Goal: Complete application form

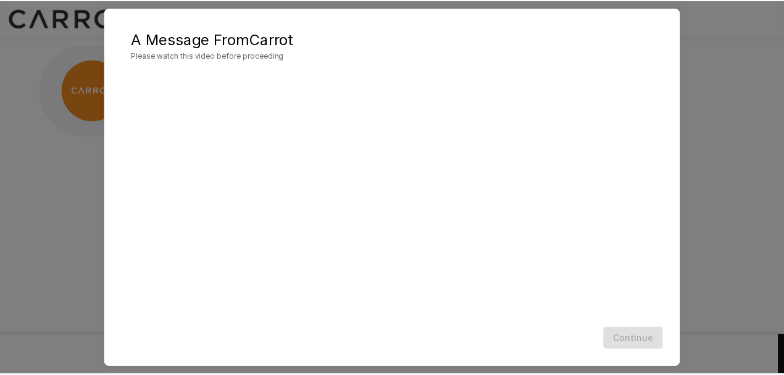
scroll to position [53, 0]
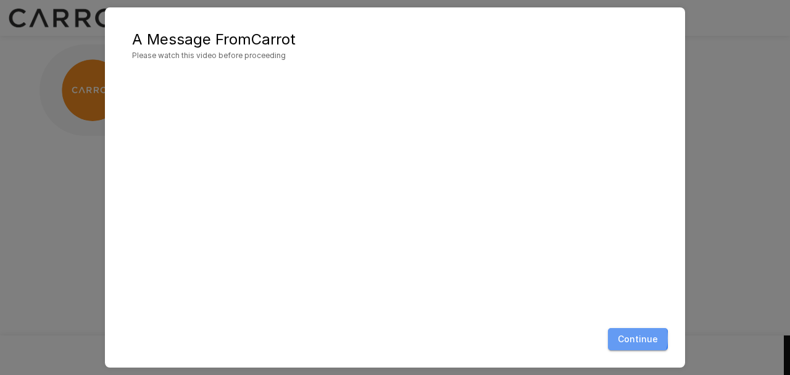
click at [628, 338] on button "Continue" at bounding box center [638, 339] width 60 height 23
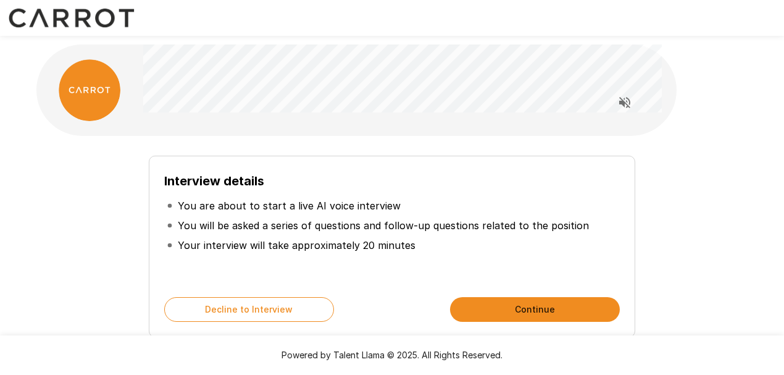
click at [530, 309] on button "Continue" at bounding box center [535, 309] width 170 height 25
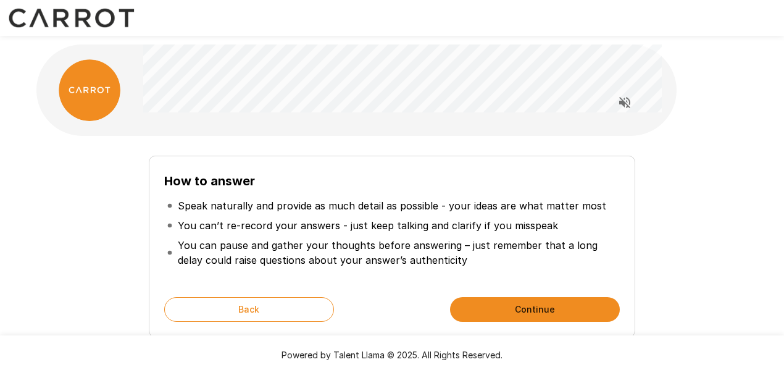
click at [535, 307] on button "Continue" at bounding box center [535, 309] width 170 height 25
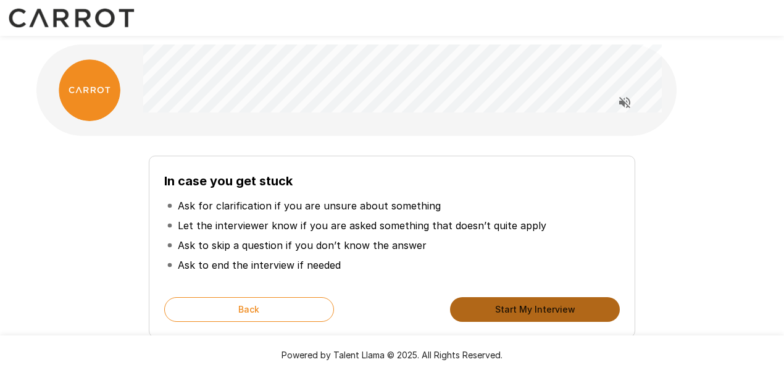
click at [536, 308] on button "Start My Interview" at bounding box center [535, 309] width 170 height 25
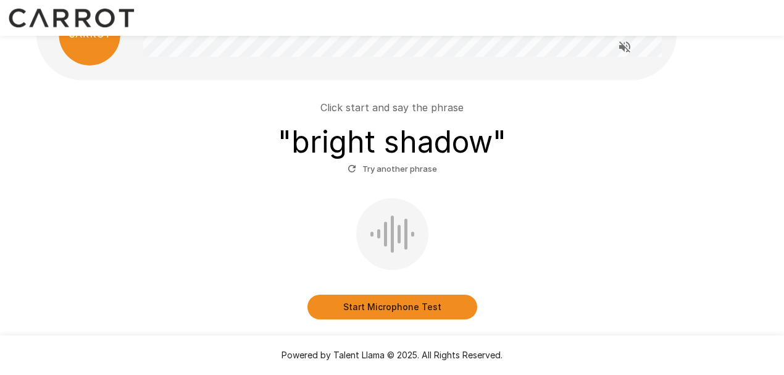
scroll to position [41, 0]
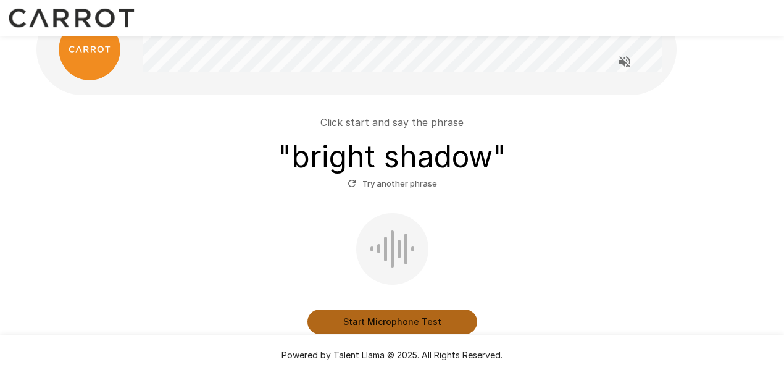
click at [397, 323] on button "Start Microphone Test" at bounding box center [392, 321] width 170 height 25
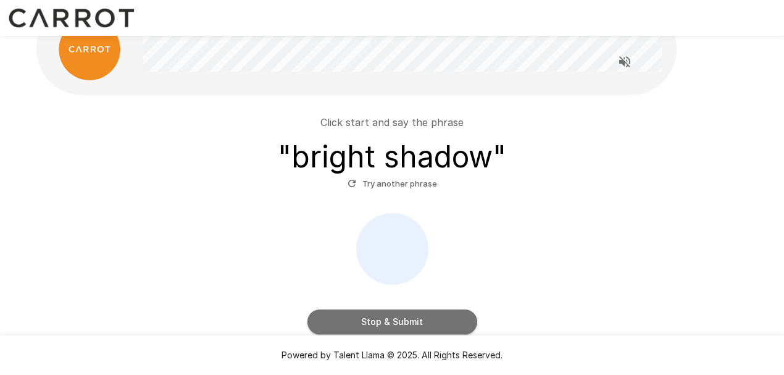
click at [399, 321] on button "Stop & Submit" at bounding box center [392, 321] width 170 height 25
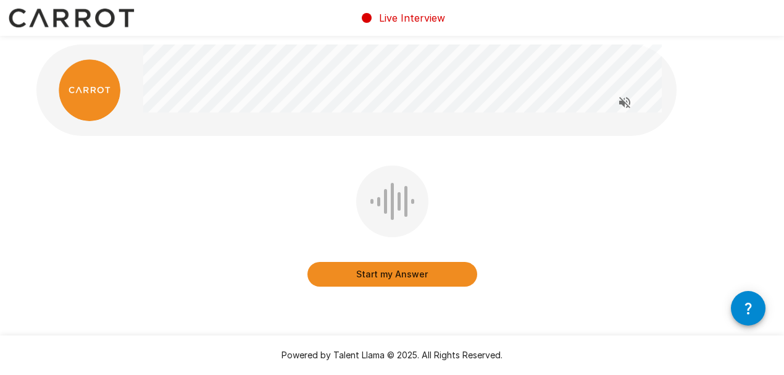
click at [404, 275] on button "Start my Answer" at bounding box center [392, 274] width 170 height 25
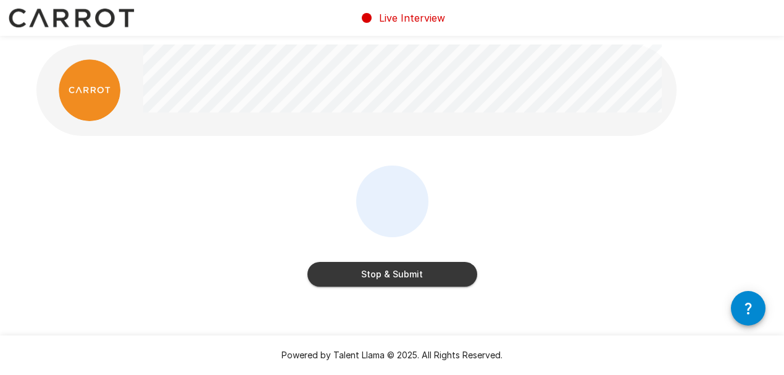
click at [413, 272] on button "Stop & Submit" at bounding box center [392, 274] width 170 height 25
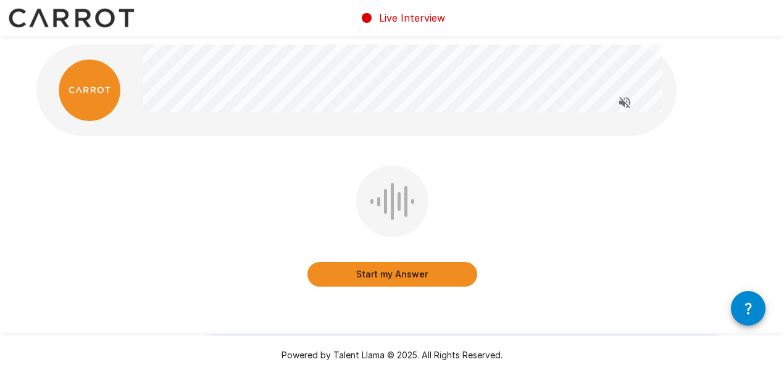
click at [420, 271] on button "Start my Answer" at bounding box center [392, 274] width 170 height 25
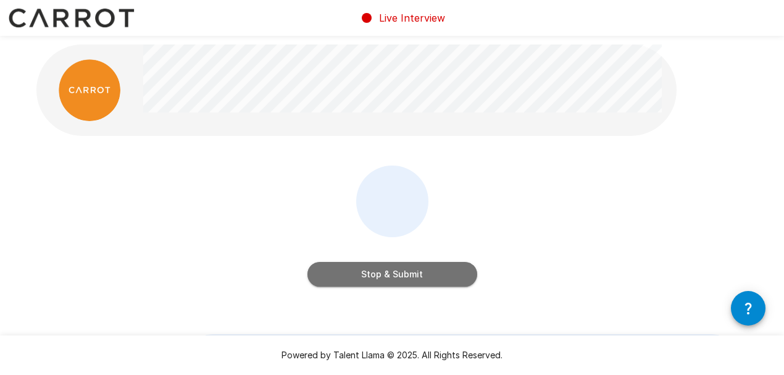
click at [433, 268] on button "Stop & Submit" at bounding box center [392, 274] width 170 height 25
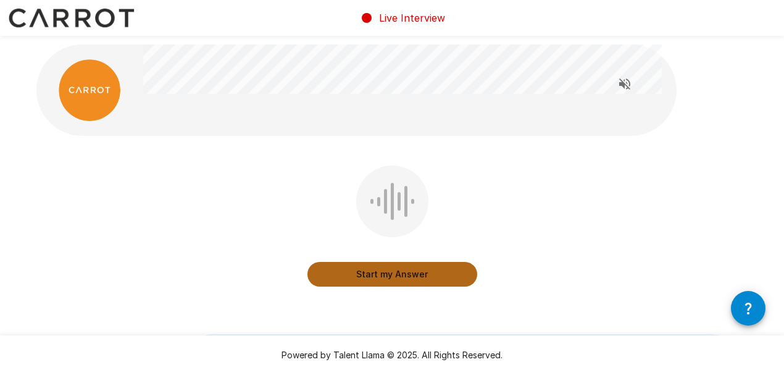
click at [436, 275] on button "Start my Answer" at bounding box center [392, 274] width 170 height 25
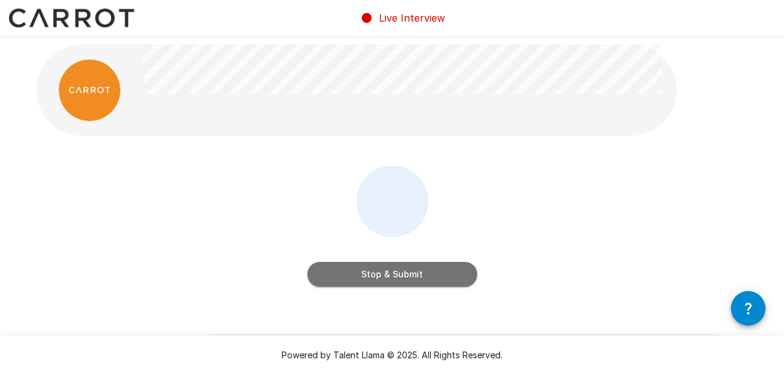
click at [436, 271] on button "Stop & Submit" at bounding box center [392, 274] width 170 height 25
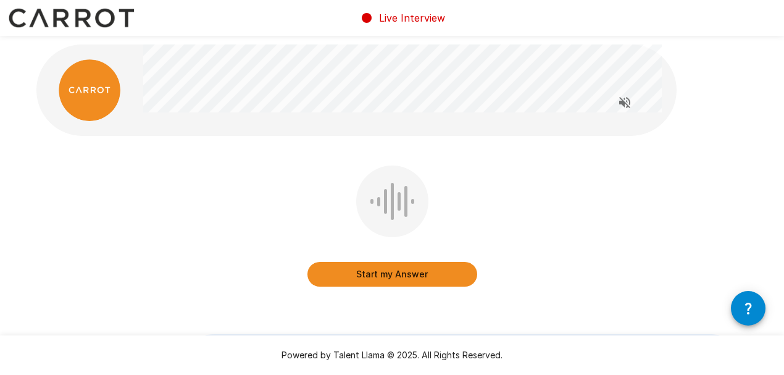
click at [421, 271] on button "Start my Answer" at bounding box center [392, 274] width 170 height 25
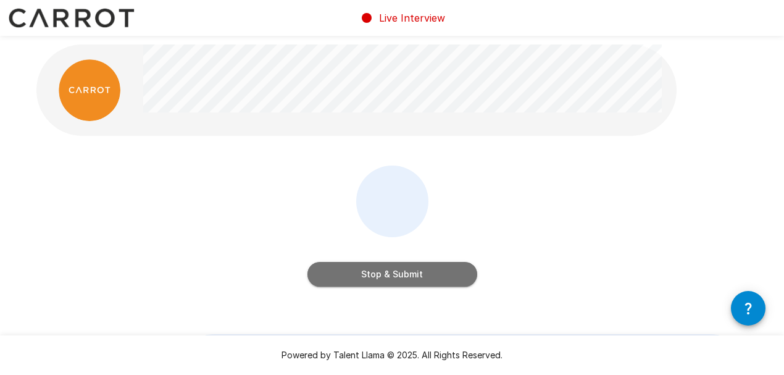
click at [421, 273] on button "Stop & Submit" at bounding box center [392, 274] width 170 height 25
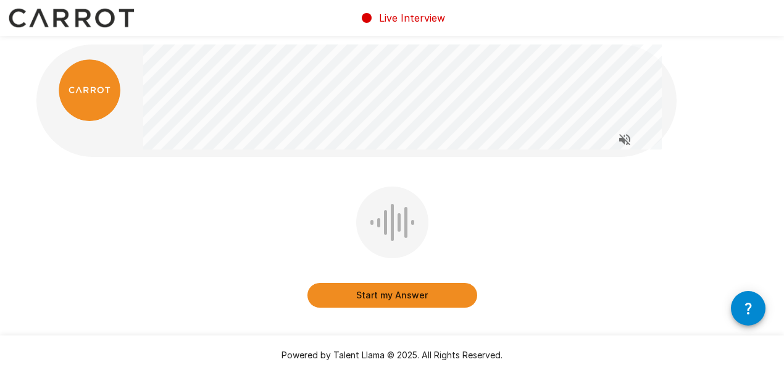
click at [470, 216] on div "Start my Answer" at bounding box center [391, 255] width 711 height 139
click at [386, 291] on button "Start my Answer" at bounding box center [392, 295] width 170 height 25
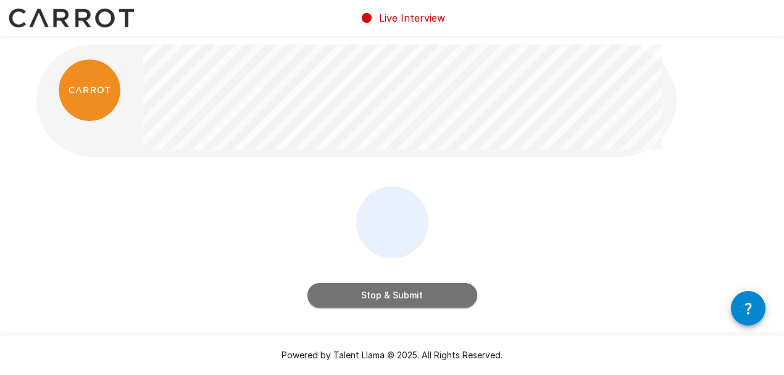
click at [407, 297] on button "Stop & Submit" at bounding box center [392, 295] width 170 height 25
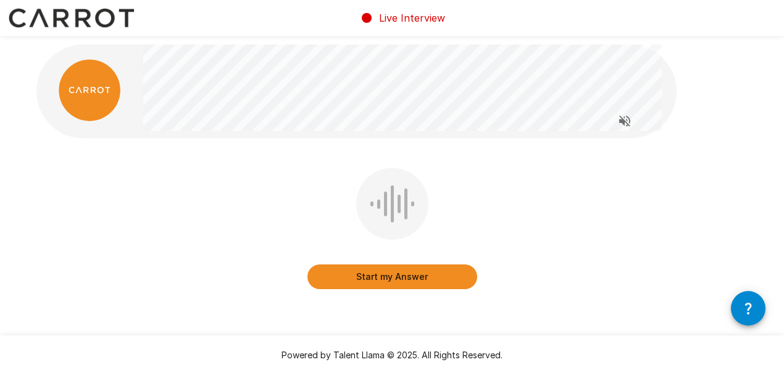
click at [405, 276] on button "Start my Answer" at bounding box center [392, 276] width 170 height 25
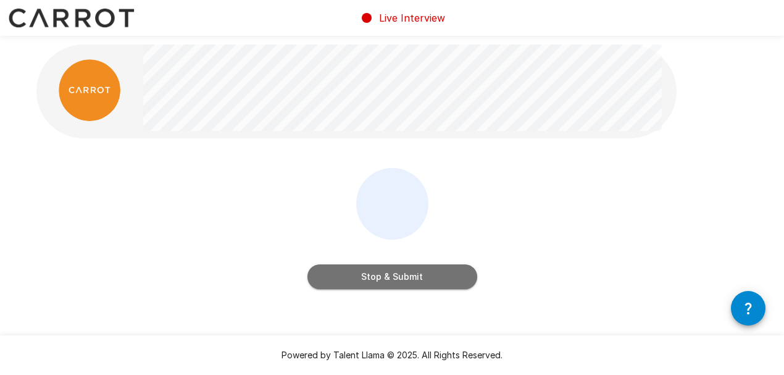
click at [406, 279] on button "Stop & Submit" at bounding box center [392, 276] width 170 height 25
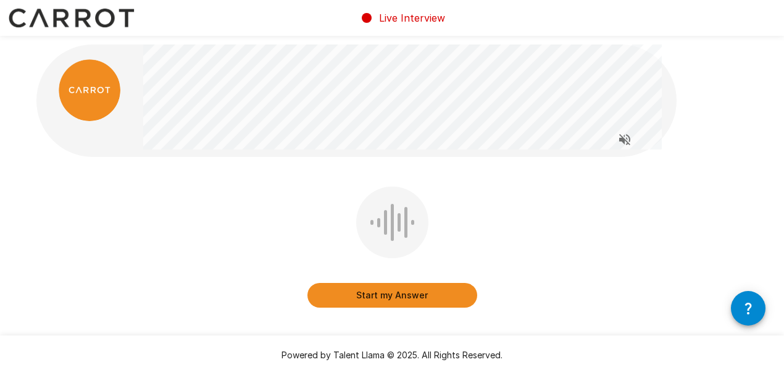
click at [398, 296] on button "Start my Answer" at bounding box center [392, 295] width 170 height 25
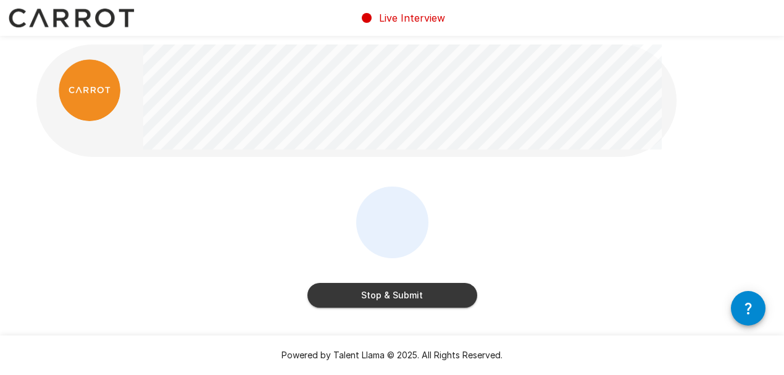
click at [391, 294] on button "Stop & Submit" at bounding box center [392, 295] width 170 height 25
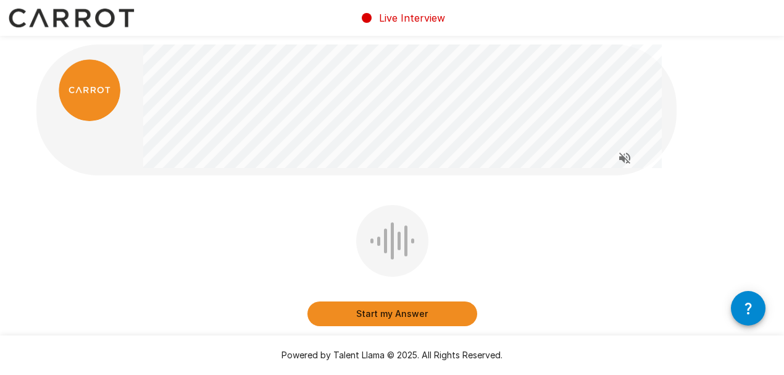
click at [388, 309] on button "Start my Answer" at bounding box center [392, 313] width 170 height 25
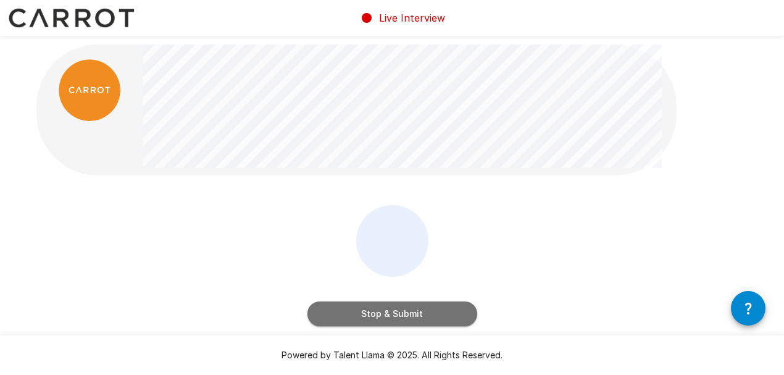
click at [425, 313] on button "Stop & Submit" at bounding box center [392, 313] width 170 height 25
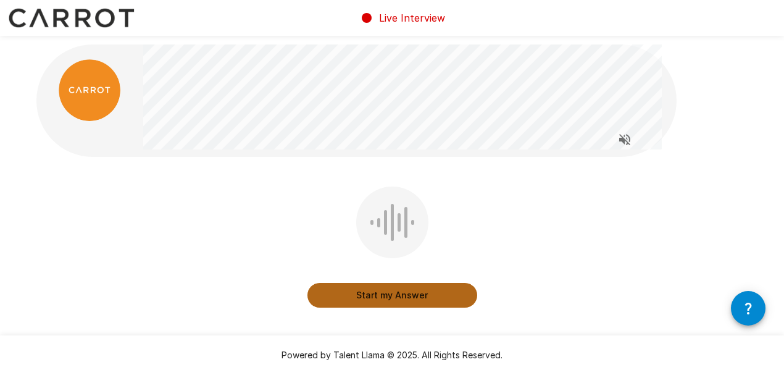
click at [411, 295] on button "Start my Answer" at bounding box center [392, 295] width 170 height 25
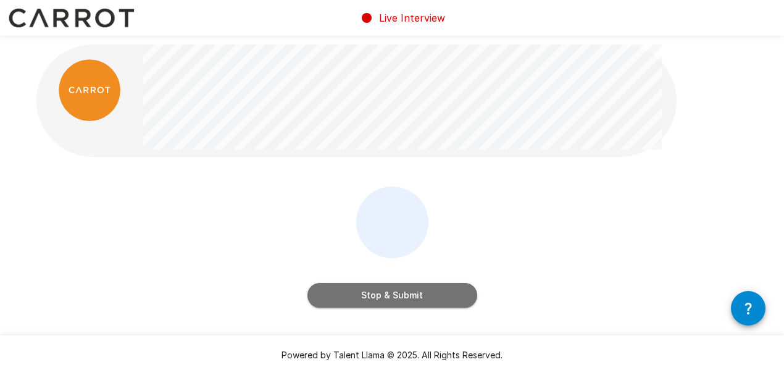
click at [428, 292] on button "Stop & Submit" at bounding box center [392, 295] width 170 height 25
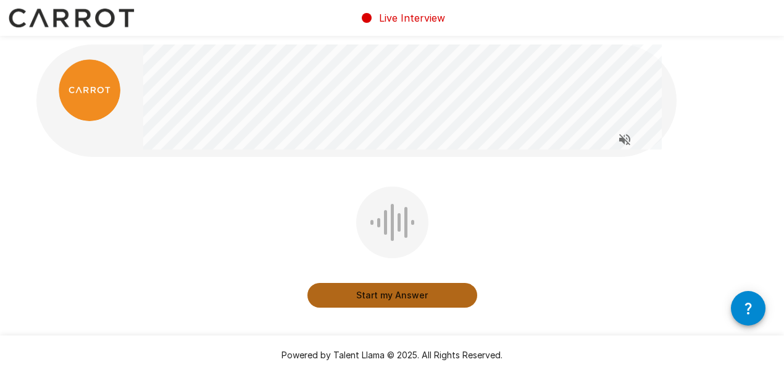
click at [407, 294] on button "Start my Answer" at bounding box center [392, 295] width 170 height 25
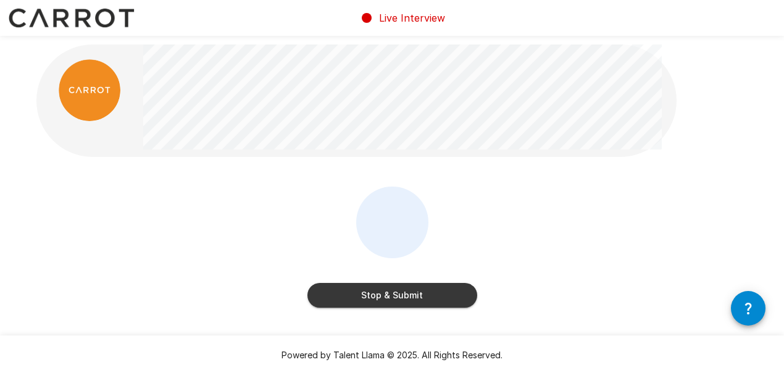
click at [421, 292] on button "Stop & Submit" at bounding box center [392, 295] width 170 height 25
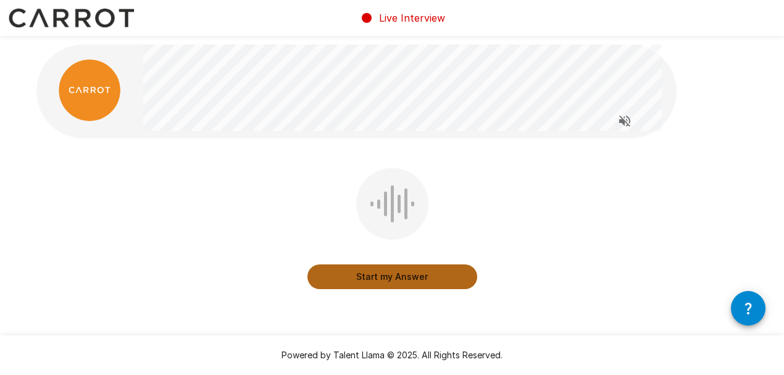
click at [413, 278] on button "Start my Answer" at bounding box center [392, 276] width 170 height 25
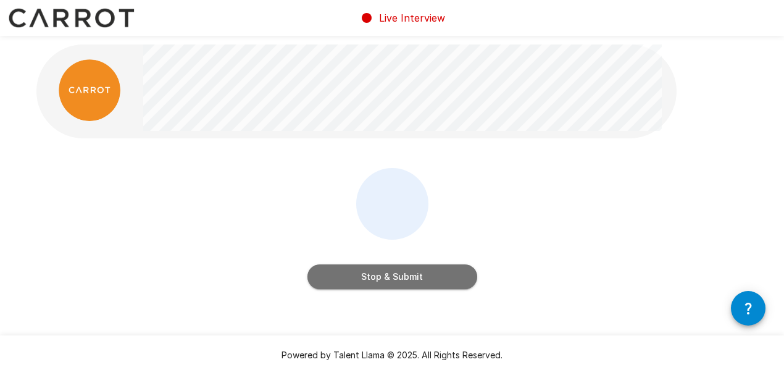
click at [404, 276] on button "Stop & Submit" at bounding box center [392, 276] width 170 height 25
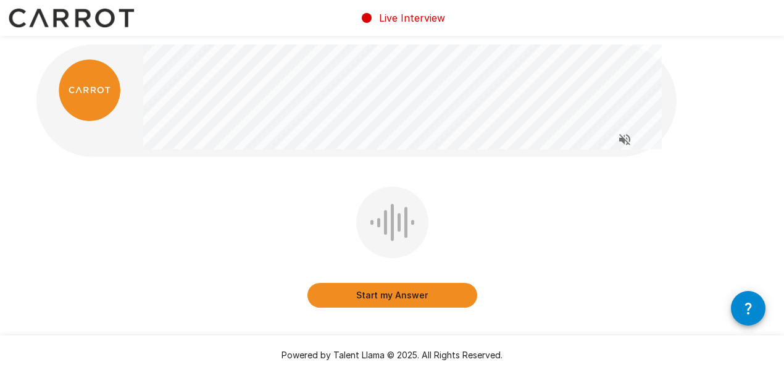
click at [421, 297] on button "Start my Answer" at bounding box center [392, 295] width 170 height 25
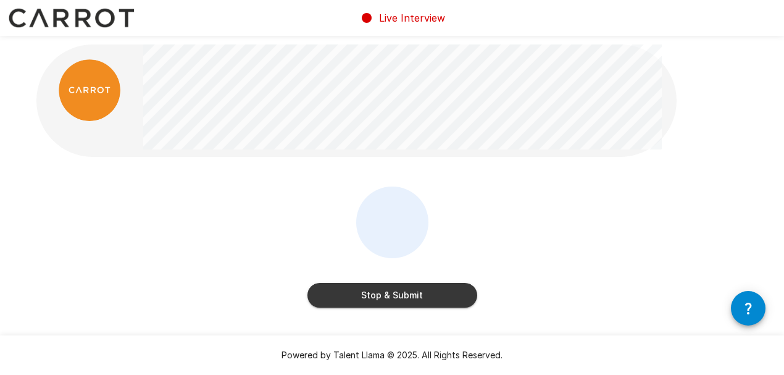
click at [410, 295] on button "Stop & Submit" at bounding box center [392, 295] width 170 height 25
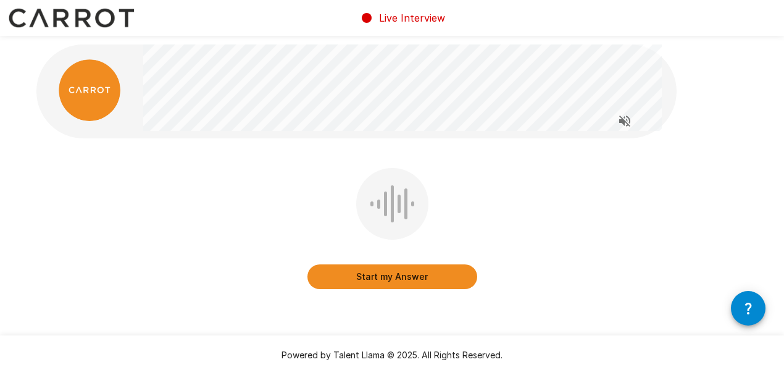
click at [410, 276] on button "Start my Answer" at bounding box center [392, 276] width 170 height 25
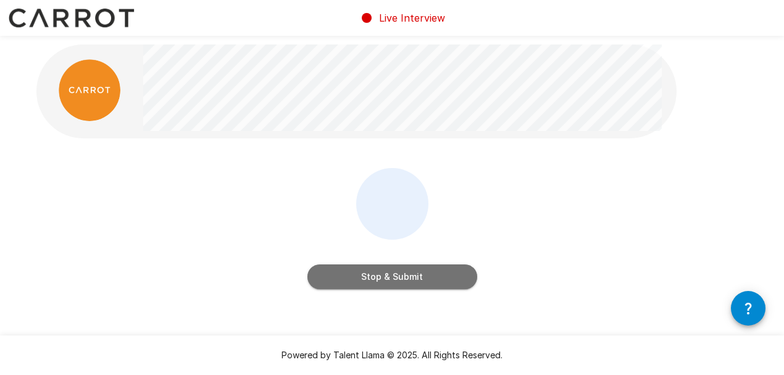
click at [413, 278] on button "Stop & Submit" at bounding box center [392, 276] width 170 height 25
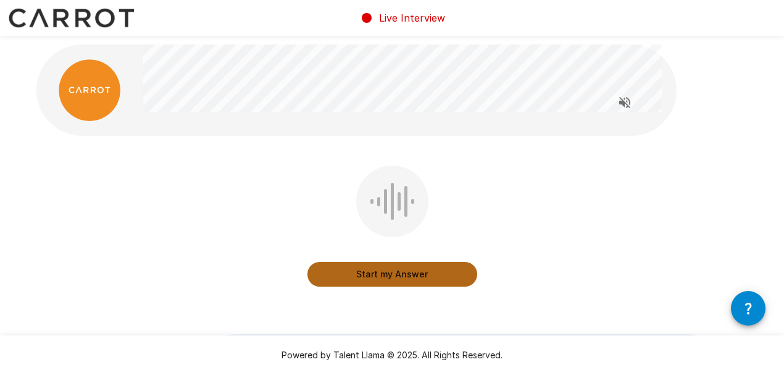
click at [410, 275] on button "Start my Answer" at bounding box center [392, 274] width 170 height 25
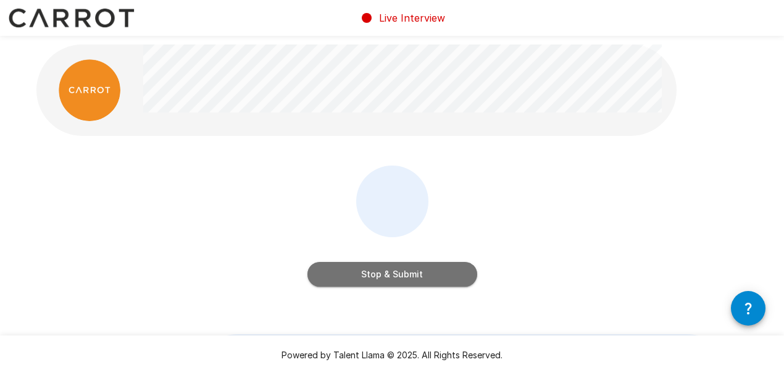
click at [407, 273] on button "Stop & Submit" at bounding box center [392, 274] width 170 height 25
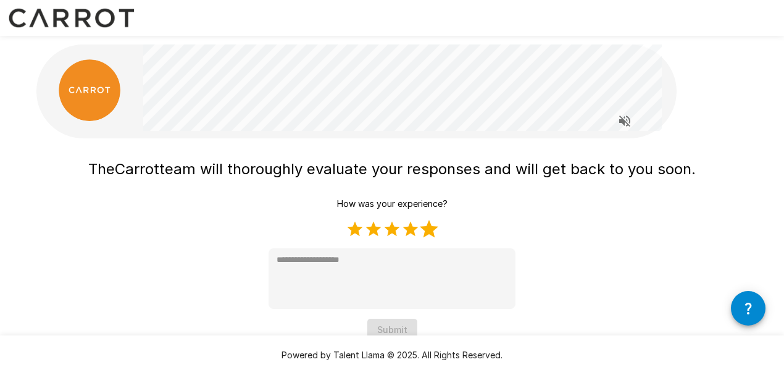
click at [423, 228] on label "5 Stars" at bounding box center [429, 229] width 19 height 19
type textarea "*"
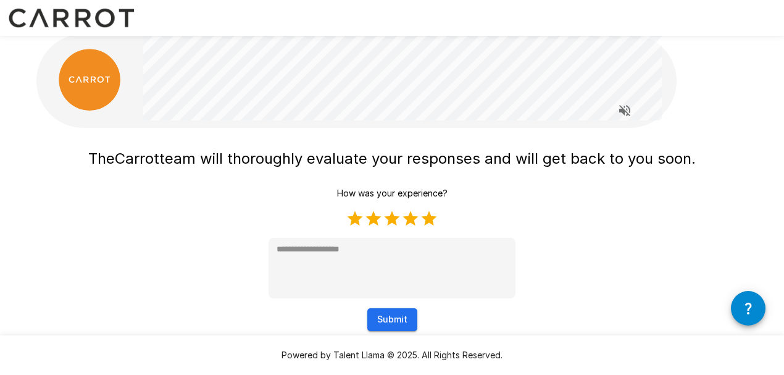
scroll to position [16, 0]
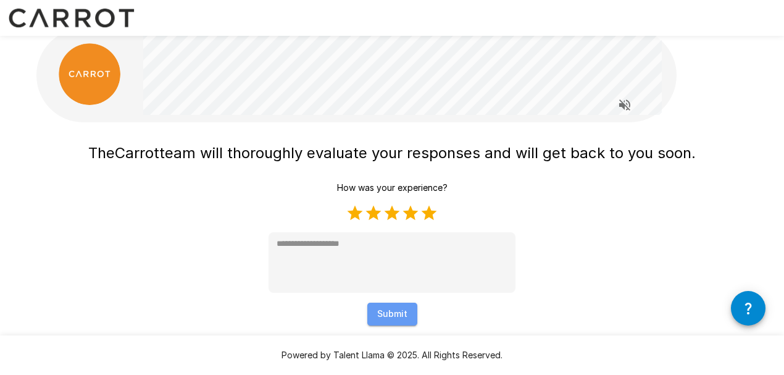
click at [395, 312] on button "Submit" at bounding box center [392, 313] width 50 height 23
